Goal: Transaction & Acquisition: Purchase product/service

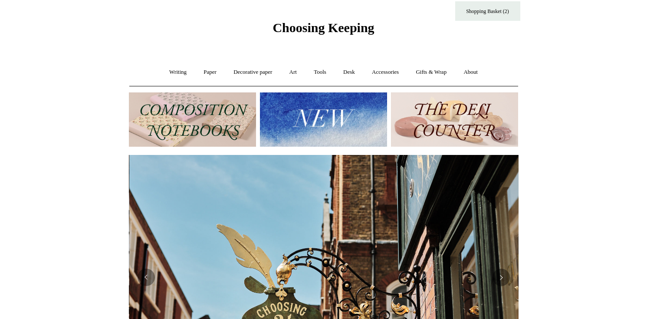
scroll to position [0, 390]
click at [221, 111] on img at bounding box center [192, 119] width 127 height 54
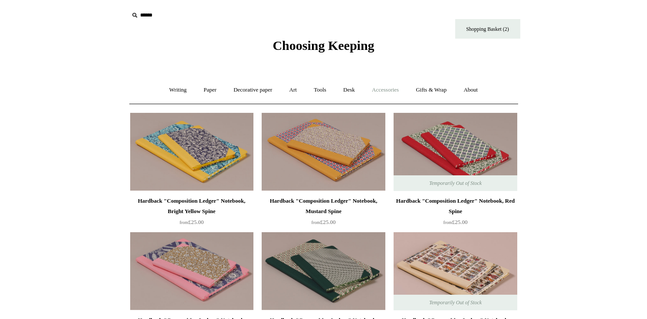
click at [391, 89] on link "Accessories +" at bounding box center [385, 90] width 43 height 23
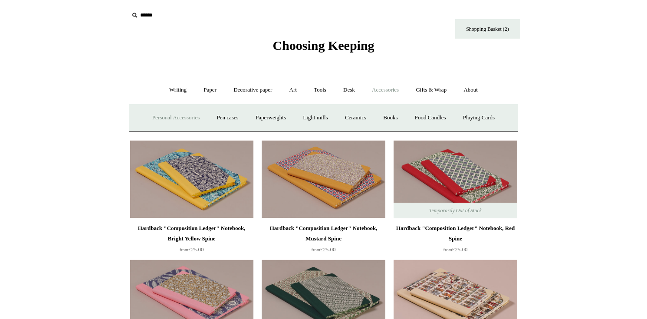
click at [182, 116] on link "Personal Accessories +" at bounding box center [176, 117] width 63 height 23
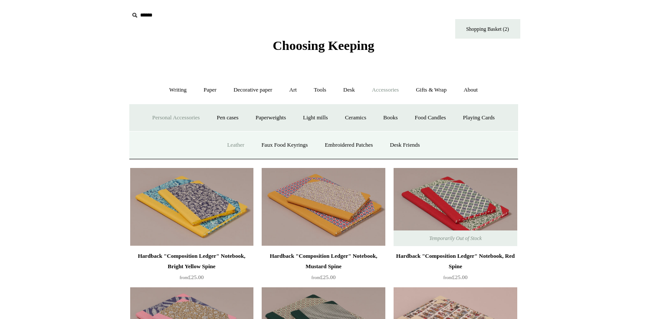
click at [230, 144] on link "Leather" at bounding box center [235, 145] width 33 height 23
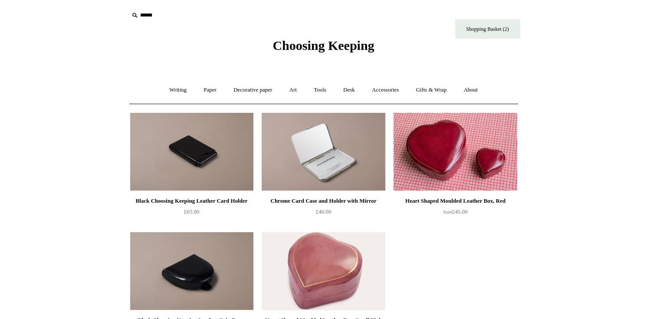
click at [196, 149] on img at bounding box center [191, 152] width 123 height 78
click at [197, 150] on img at bounding box center [191, 152] width 123 height 78
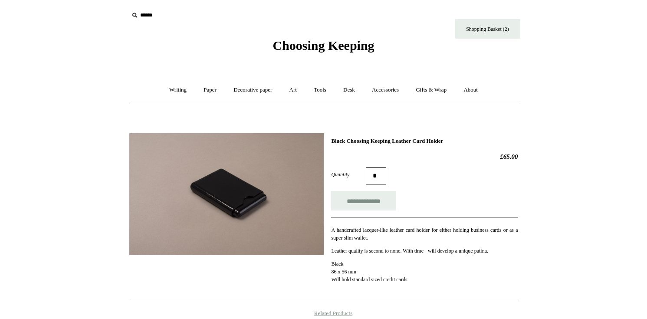
click at [233, 204] on img at bounding box center [226, 194] width 194 height 122
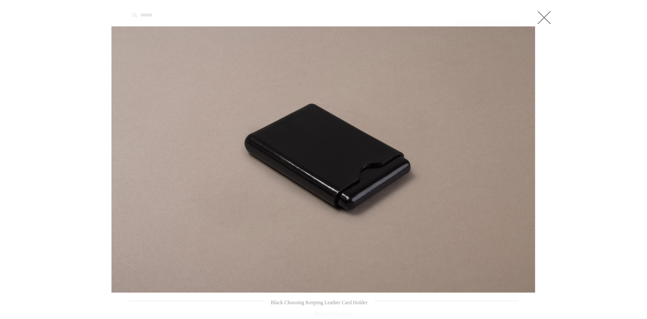
click at [362, 173] on img at bounding box center [324, 159] width 424 height 266
click at [546, 19] on link at bounding box center [544, 17] width 17 height 17
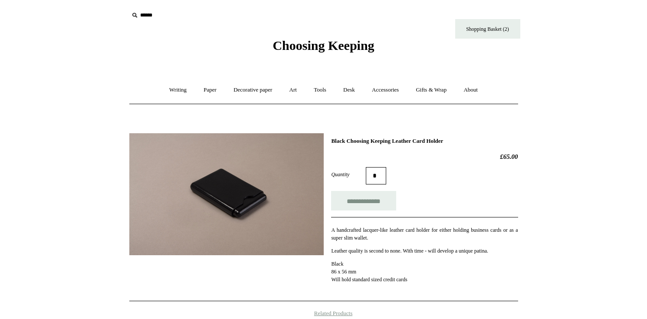
click at [227, 197] on img at bounding box center [226, 194] width 194 height 122
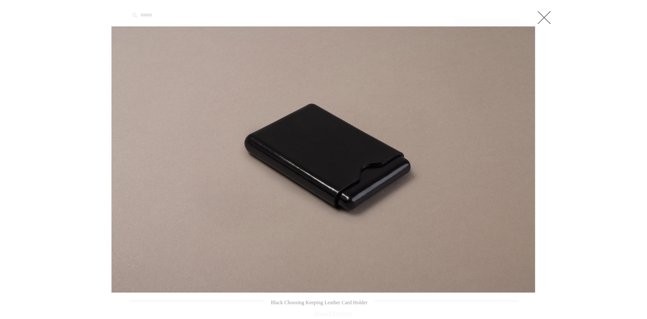
click at [545, 16] on link at bounding box center [544, 17] width 17 height 17
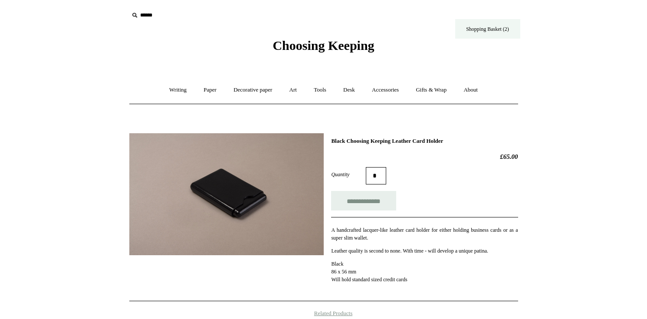
click at [480, 26] on link "Shopping Basket (2)" at bounding box center [487, 29] width 65 height 20
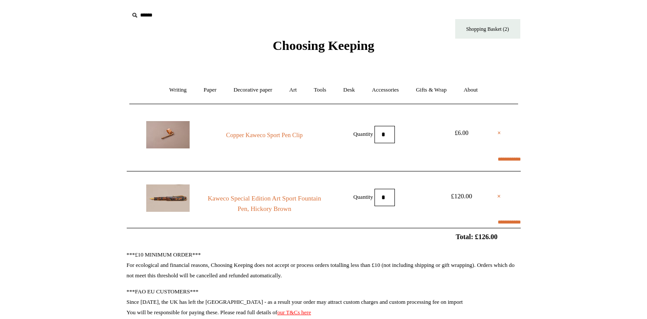
select select "**********"
type input "********"
select select "*******"
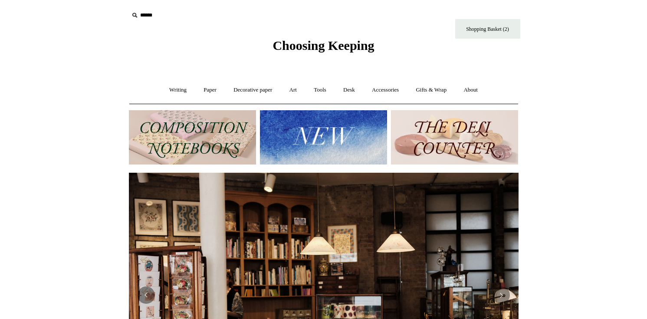
scroll to position [0, 786]
